Goal: Find specific page/section: Find specific page/section

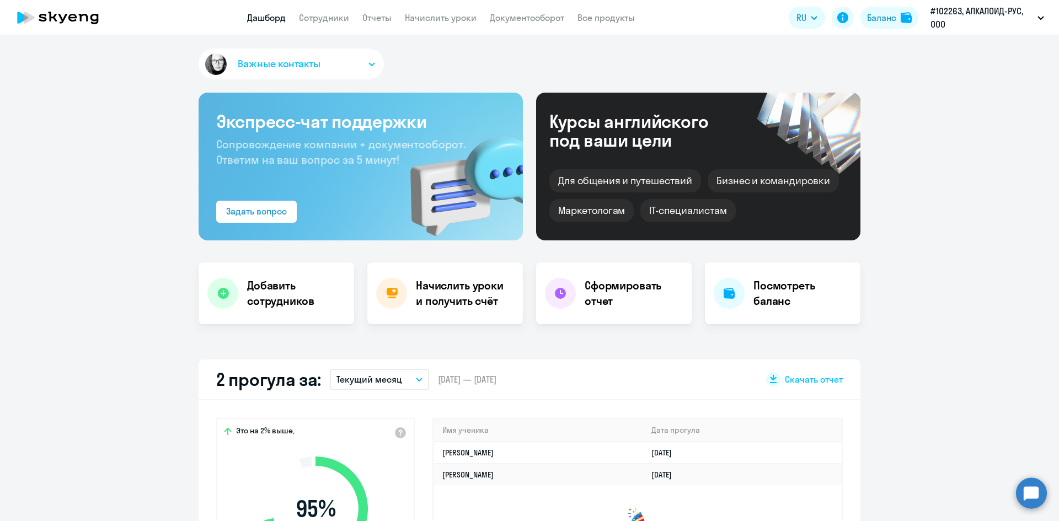
select select "30"
click at [313, 19] on link "Сотрудники" at bounding box center [324, 17] width 50 height 11
select select "30"
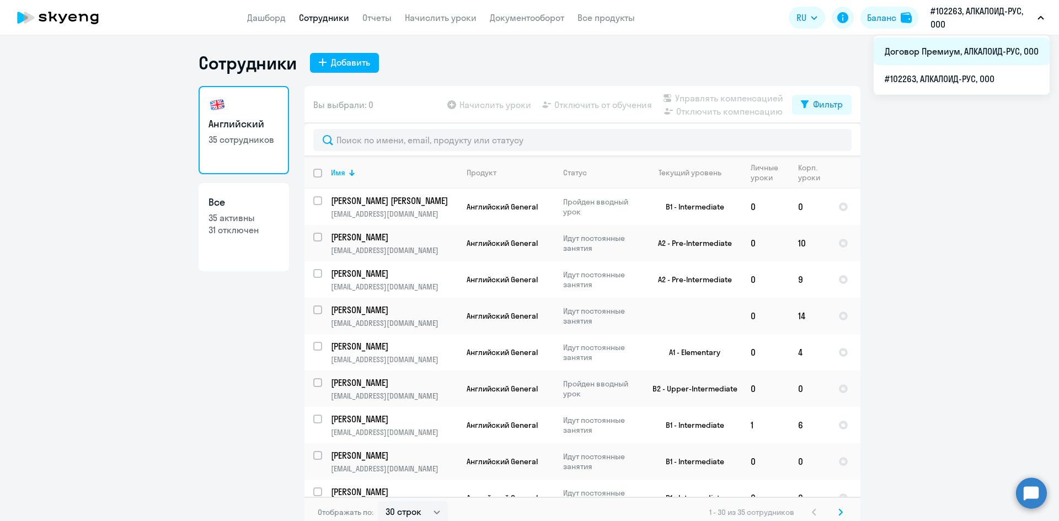
click at [917, 46] on li "Договор Премиум, АЛКАЛОИД-РУС, ООО" at bounding box center [962, 52] width 176 height 28
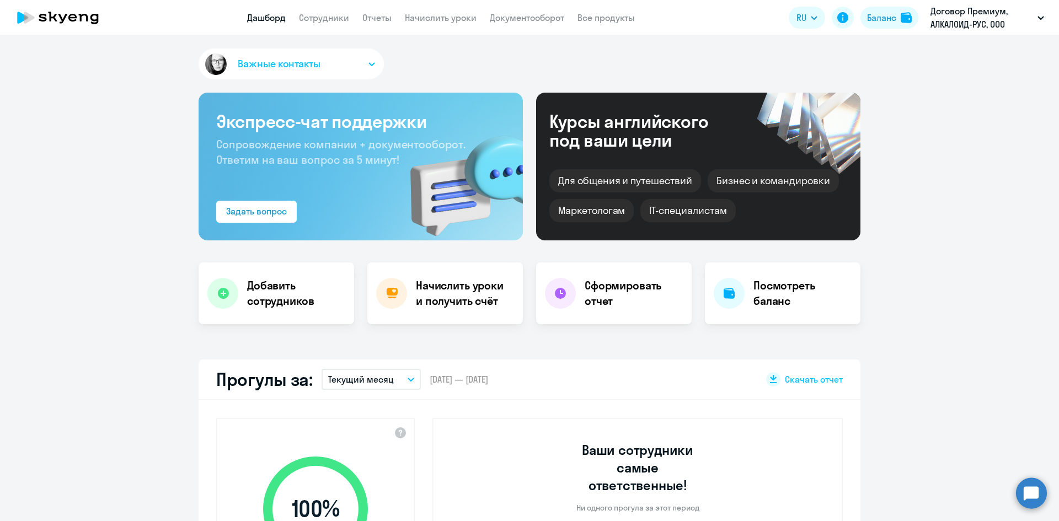
select select "30"
